Goal: Find specific page/section: Find specific page/section

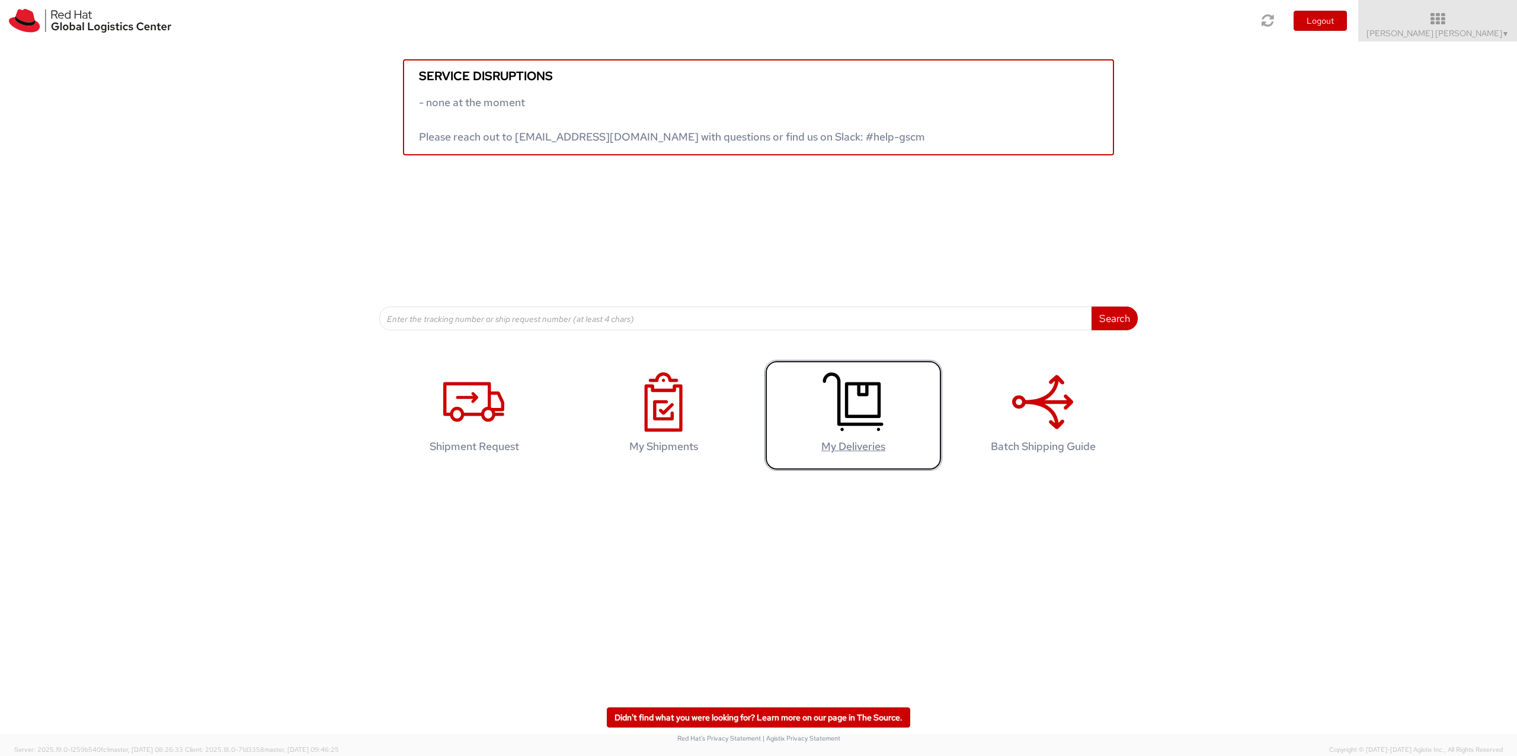
click at [849, 409] on icon at bounding box center [853, 401] width 61 height 59
